Goal: Task Accomplishment & Management: Manage account settings

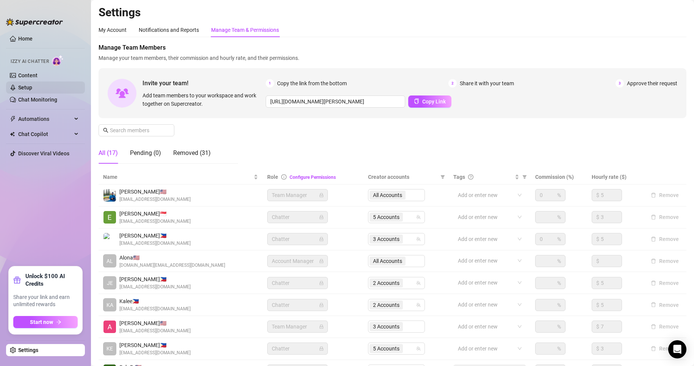
click at [32, 90] on link "Setup" at bounding box center [25, 88] width 14 height 6
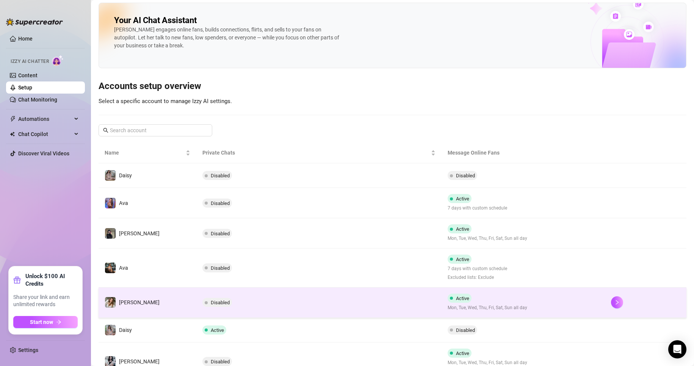
scroll to position [71, 0]
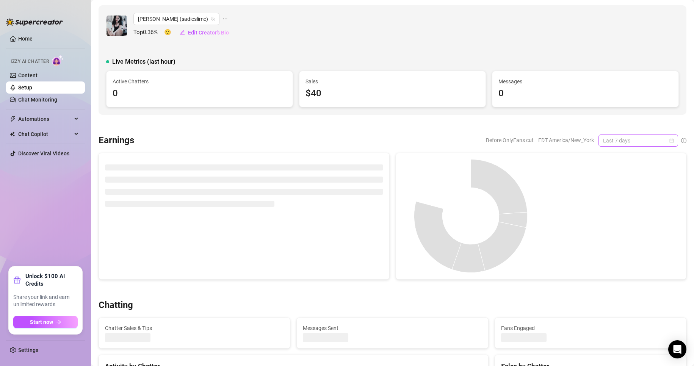
click at [668, 140] on div "Last 7 days" at bounding box center [639, 141] width 80 height 12
click at [623, 203] on div "Custom date" at bounding box center [632, 204] width 68 height 8
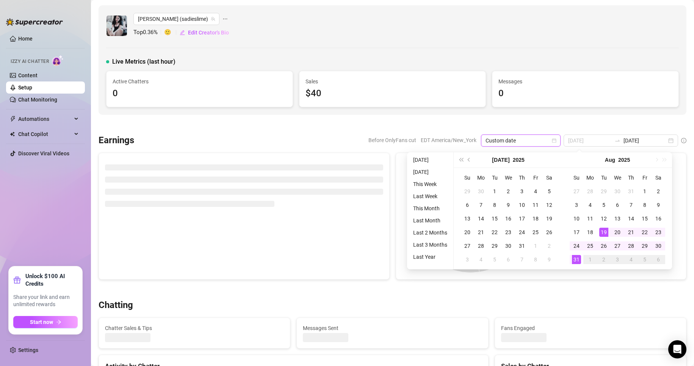
type input "[DATE]"
click at [575, 263] on div "31" at bounding box center [576, 259] width 9 height 9
type input "[DATE]"
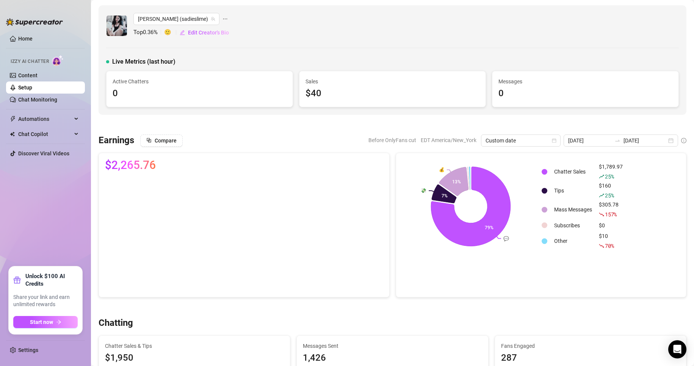
click at [370, 121] on div at bounding box center [393, 125] width 588 height 8
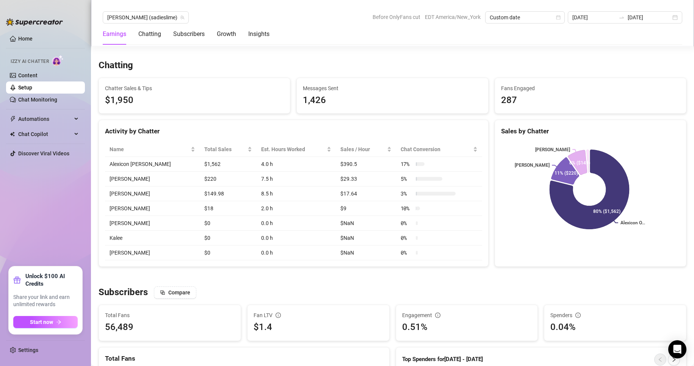
scroll to position [258, 0]
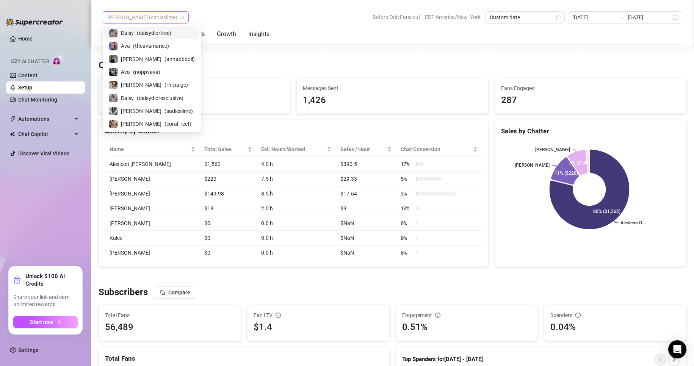
click at [152, 16] on span "[PERSON_NAME] (sadieslime)" at bounding box center [145, 17] width 77 height 11
click at [137, 46] on span "( theavamariee )" at bounding box center [151, 46] width 36 height 8
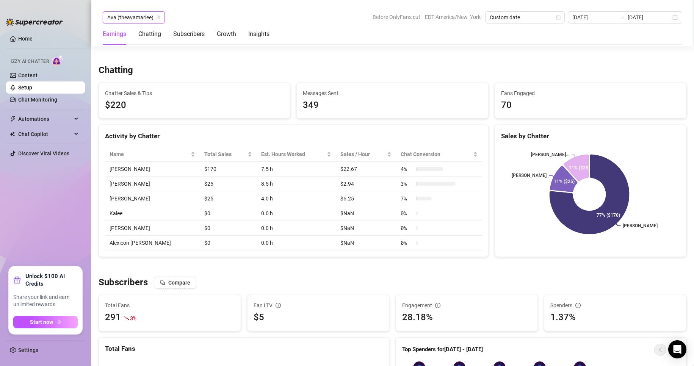
scroll to position [251, 0]
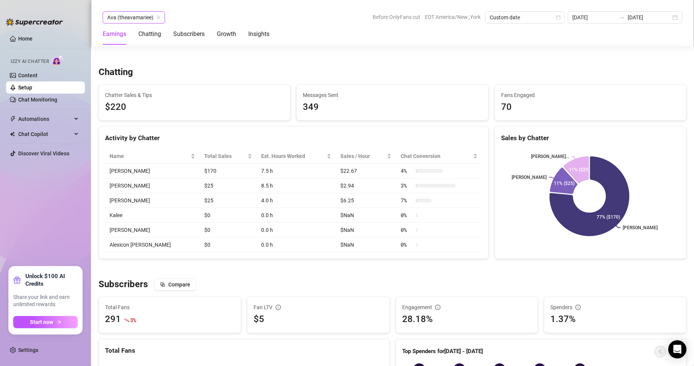
click at [157, 17] on icon "team" at bounding box center [158, 17] width 5 height 5
click at [157, 18] on icon "team" at bounding box center [158, 17] width 5 height 5
click at [227, 67] on div "Chatting" at bounding box center [393, 72] width 588 height 12
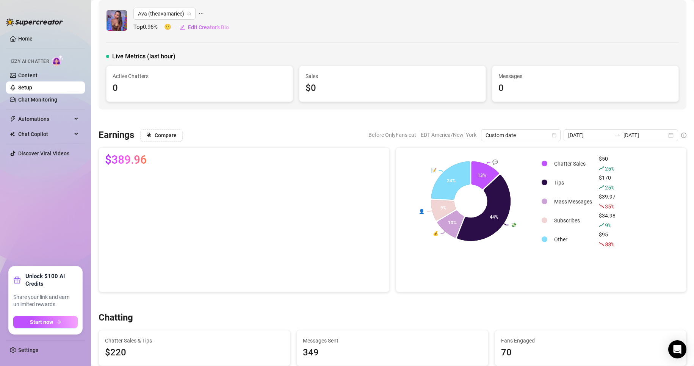
scroll to position [0, 0]
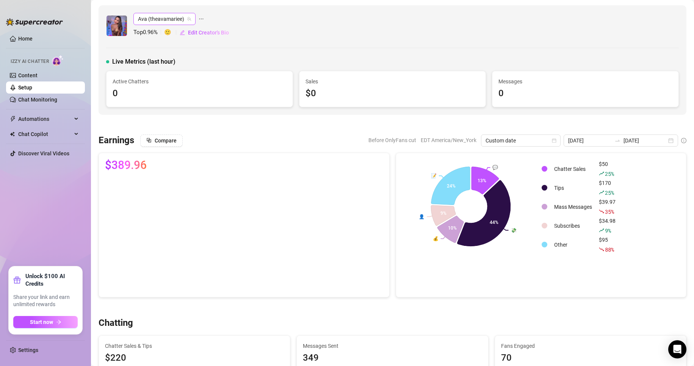
click at [187, 20] on icon "team" at bounding box center [189, 19] width 5 height 5
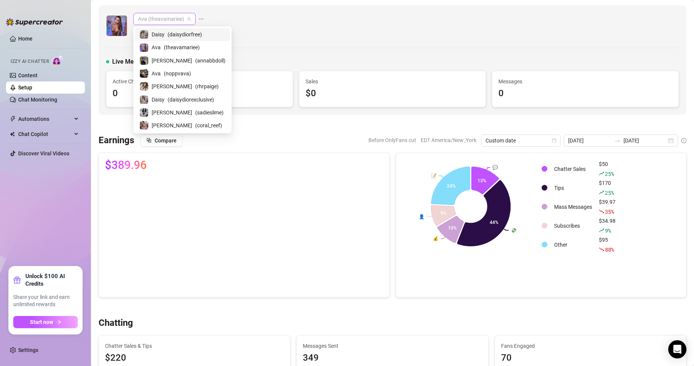
click at [165, 16] on span "Ava (theavamariee)" at bounding box center [164, 18] width 53 height 11
click at [195, 86] on span "( rhrpaige )" at bounding box center [207, 86] width 24 height 8
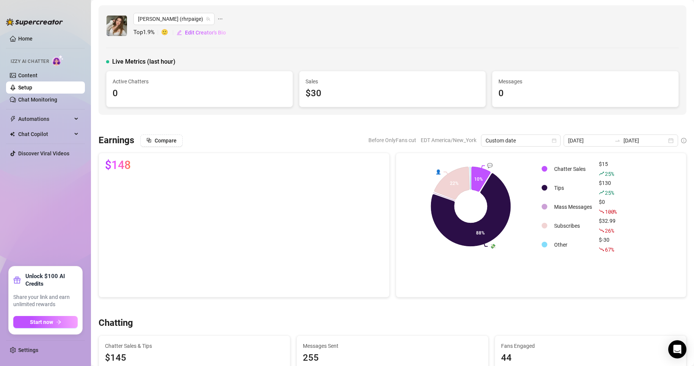
click at [180, 26] on div "[PERSON_NAME] (rhrpaige) Top 1.9 % 🙂 Edit Creator's Bio" at bounding box center [180, 26] width 93 height 26
click at [206, 20] on icon "team" at bounding box center [208, 19] width 5 height 5
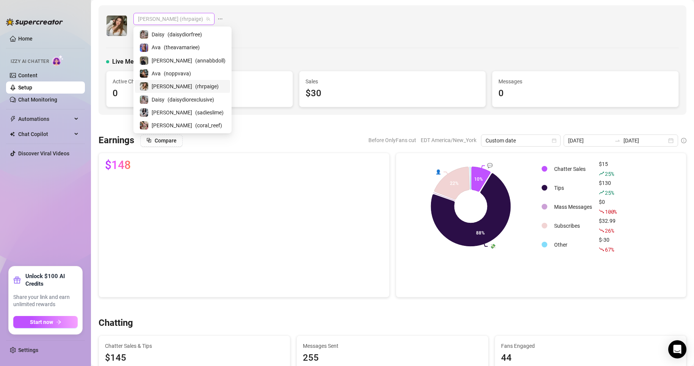
click at [161, 23] on span "[PERSON_NAME] (rhrpaige)" at bounding box center [174, 18] width 72 height 11
click at [170, 98] on span "( daisydiorexclusive )" at bounding box center [191, 100] width 47 height 8
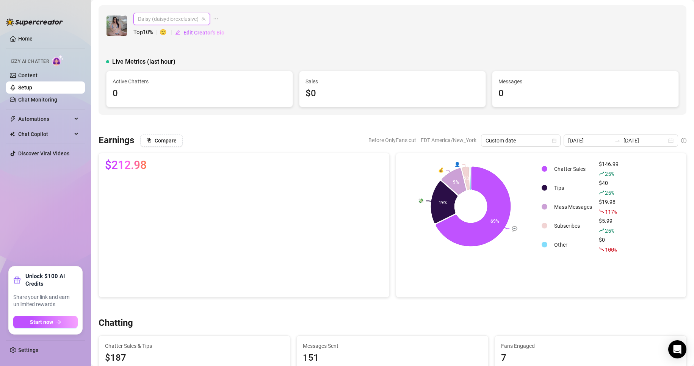
click at [169, 22] on span "Daisy (daisydiorexclusive)" at bounding box center [172, 18] width 68 height 11
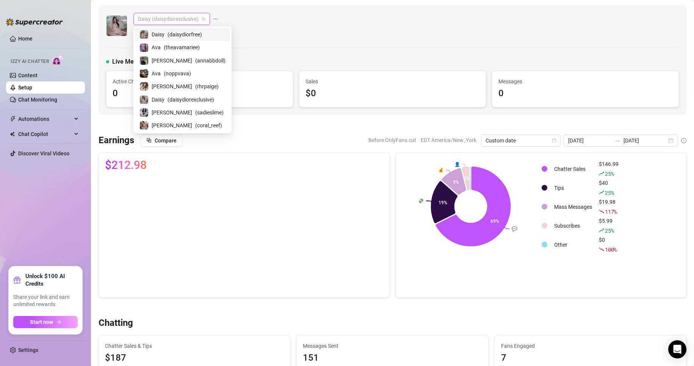
click at [170, 34] on span "( daisydiorfree )" at bounding box center [185, 34] width 35 height 8
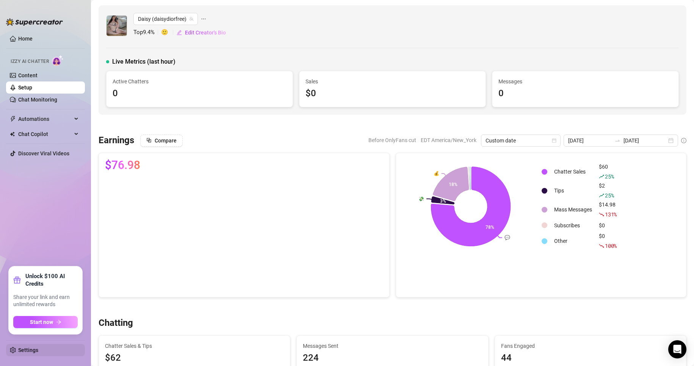
click at [28, 348] on link "Settings" at bounding box center [28, 350] width 20 height 6
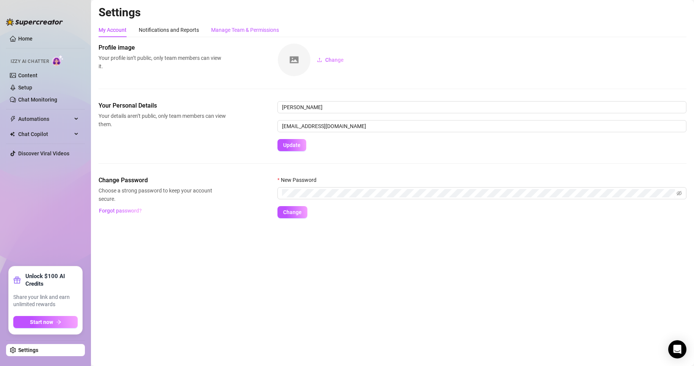
click at [238, 29] on div "Manage Team & Permissions" at bounding box center [245, 30] width 68 height 8
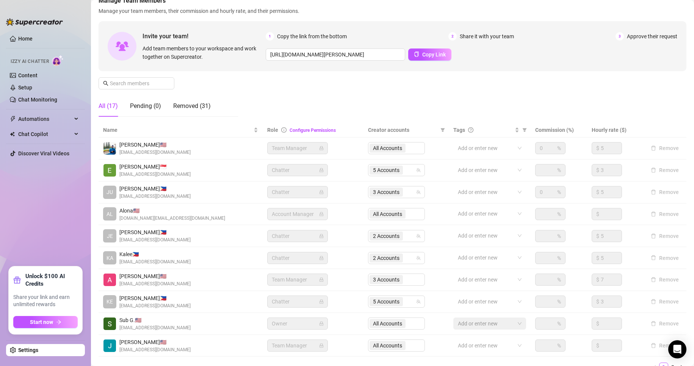
scroll to position [91, 0]
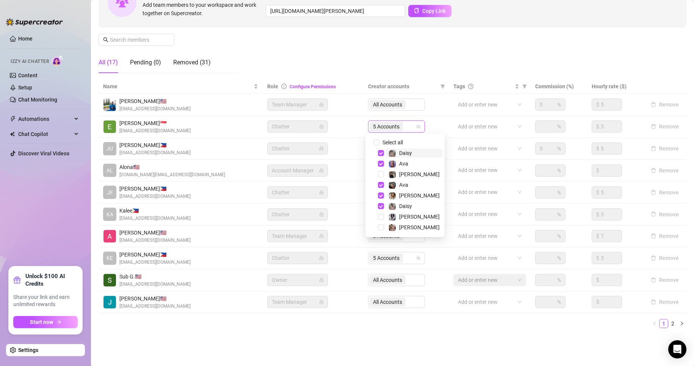
click at [383, 127] on span "5 Accounts" at bounding box center [386, 127] width 27 height 8
click at [380, 196] on span "Select tree node" at bounding box center [381, 196] width 6 height 6
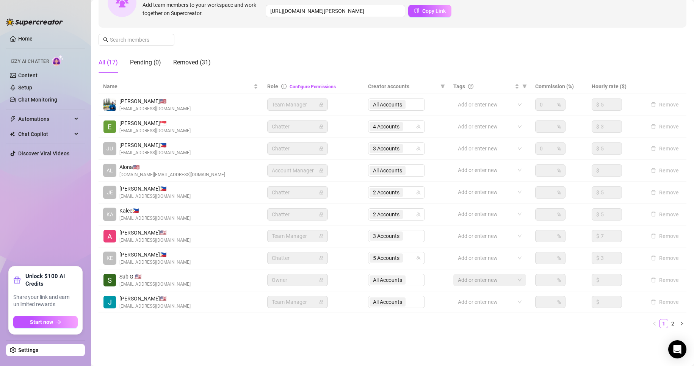
click at [469, 348] on main "Settings My Account Notifications and Reports Manage Team & Permissions Profile…" at bounding box center [392, 137] width 603 height 457
click at [669, 322] on link "2" at bounding box center [673, 324] width 8 height 8
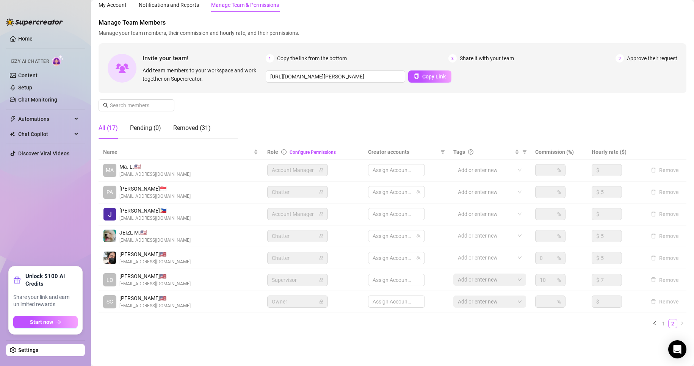
scroll to position [25, 0]
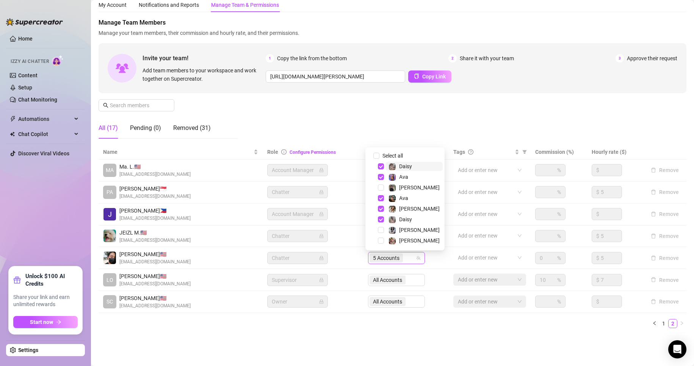
click at [399, 260] on span "5 Accounts" at bounding box center [386, 258] width 33 height 9
drag, startPoint x: 380, startPoint y: 167, endPoint x: 381, endPoint y: 175, distance: 8.8
click at [381, 175] on div "Select all [PERSON_NAME] [PERSON_NAME] [PERSON_NAME] [PERSON_NAME] [PERSON_NAME…" at bounding box center [405, 199] width 75 height 96
click at [381, 175] on span "Select tree node" at bounding box center [381, 177] width 6 height 6
click at [381, 165] on span "Select tree node" at bounding box center [381, 166] width 6 height 6
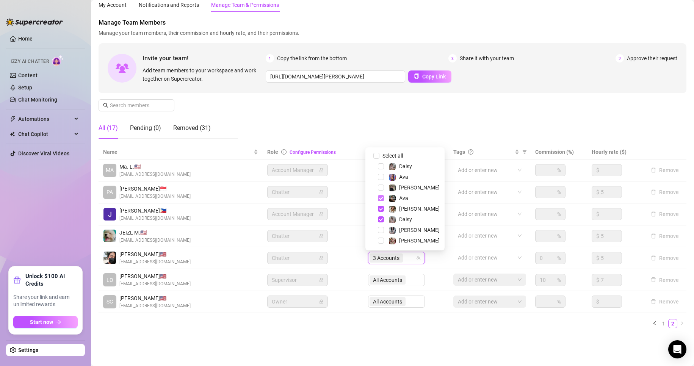
click at [381, 199] on span "Select tree node" at bounding box center [381, 198] width 6 height 6
click at [381, 219] on span "Select tree node" at bounding box center [381, 220] width 6 height 6
click at [382, 187] on span "Select tree node" at bounding box center [381, 188] width 6 height 6
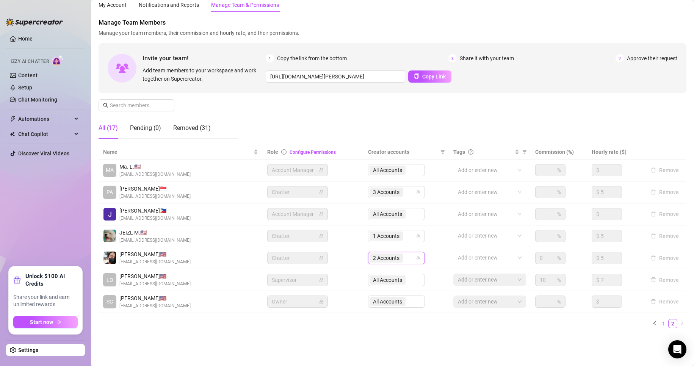
click at [306, 335] on div "Settings My Account Notifications and Reports Manage Team & Permissions Profile…" at bounding box center [393, 161] width 588 height 363
